Goal: Use online tool/utility: Use online tool/utility

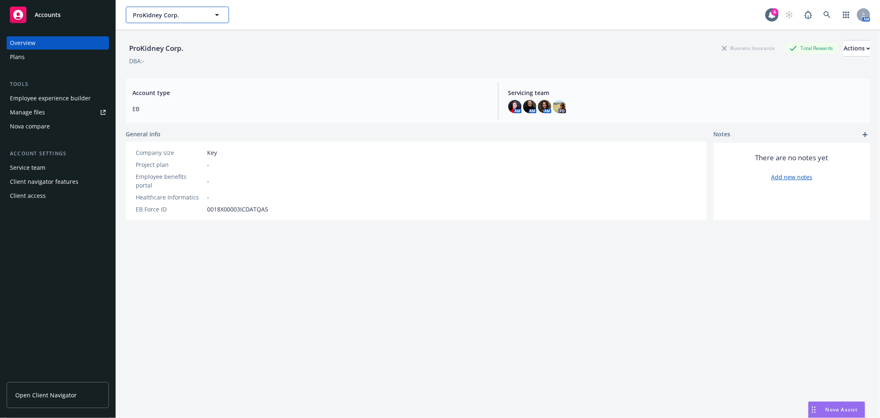
click at [171, 17] on span "ProKidney Corp." at bounding box center [168, 15] width 71 height 9
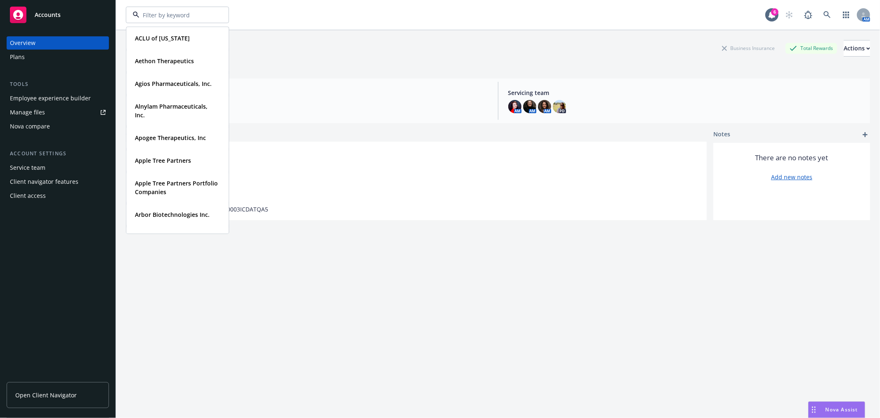
click at [65, 18] on div "Accounts" at bounding box center [58, 15] width 96 height 17
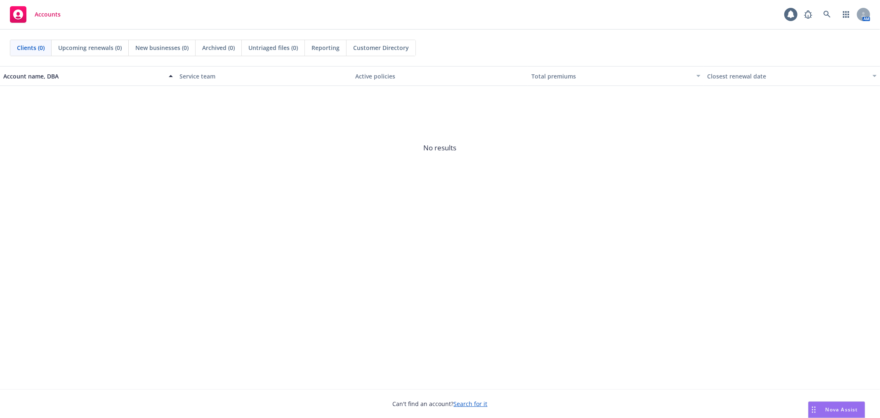
click at [831, 410] on span "Nova Assist" at bounding box center [842, 409] width 33 height 7
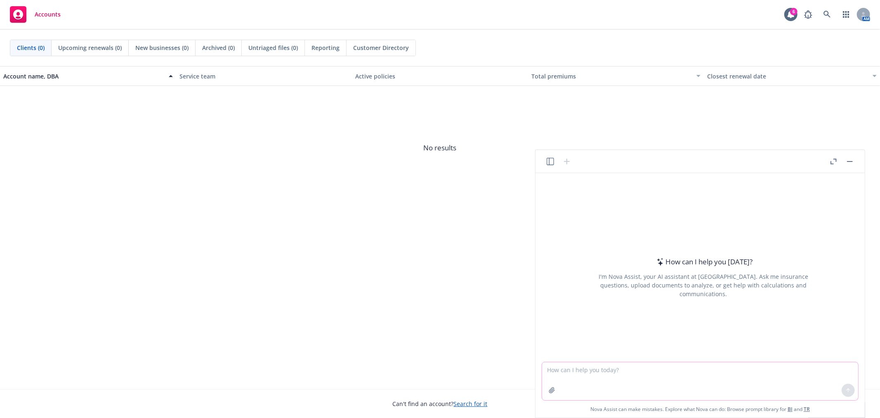
click at [622, 380] on textarea at bounding box center [700, 381] width 316 height 38
type textarea "i have to speak at our town hall [DATE]. Can you streamline this?"
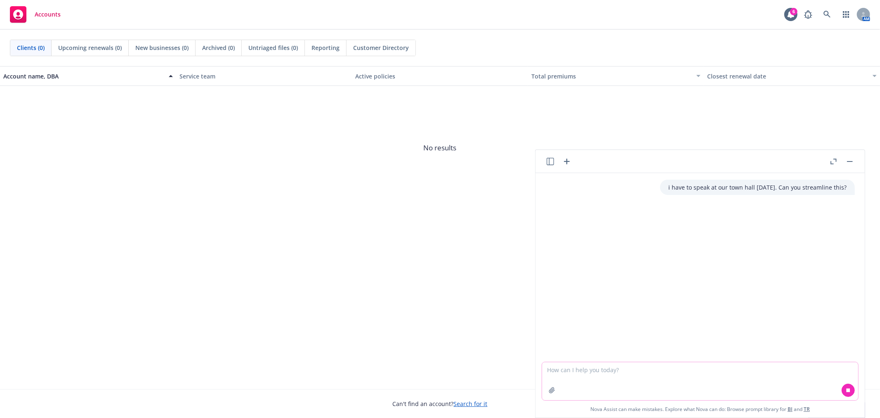
paste textarea "My favorite part of this sales process was watching how our contact was able to…"
type textarea "My favorite part of this sales process was watching how our contact was able to…"
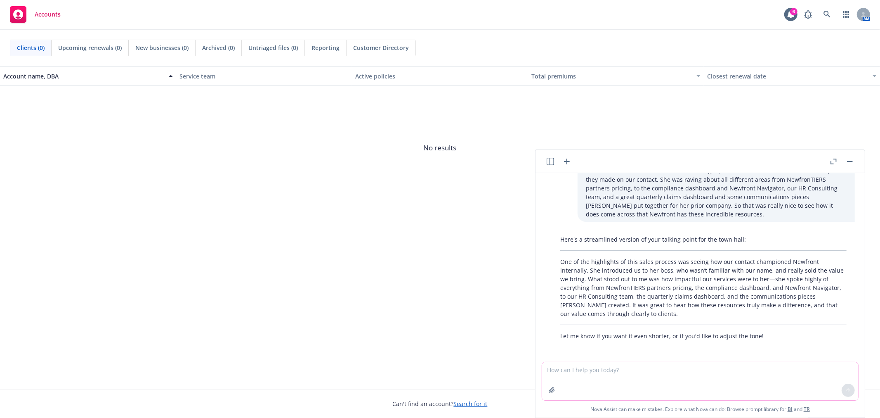
scroll to position [103, 0]
drag, startPoint x: 636, startPoint y: 316, endPoint x: 583, endPoint y: 304, distance: 53.8
click at [583, 304] on div "Here's a streamlined version of your talking point for the town hall: One of th…" at bounding box center [703, 286] width 303 height 112
copy p "It was great to hear how these resources truly make a difference, and that our …"
click at [328, 294] on div "Account name, DBA Service team Active policies Total premiums Closest renewal d…" at bounding box center [440, 227] width 880 height 323
